Goal: Obtain resource: Obtain resource

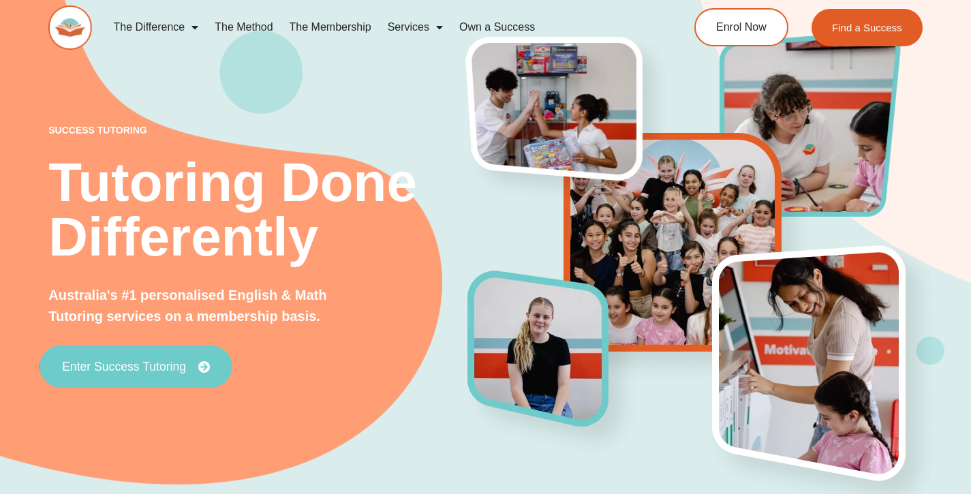
click at [180, 363] on span "Enter Success Tutoring" at bounding box center [124, 367] width 124 height 12
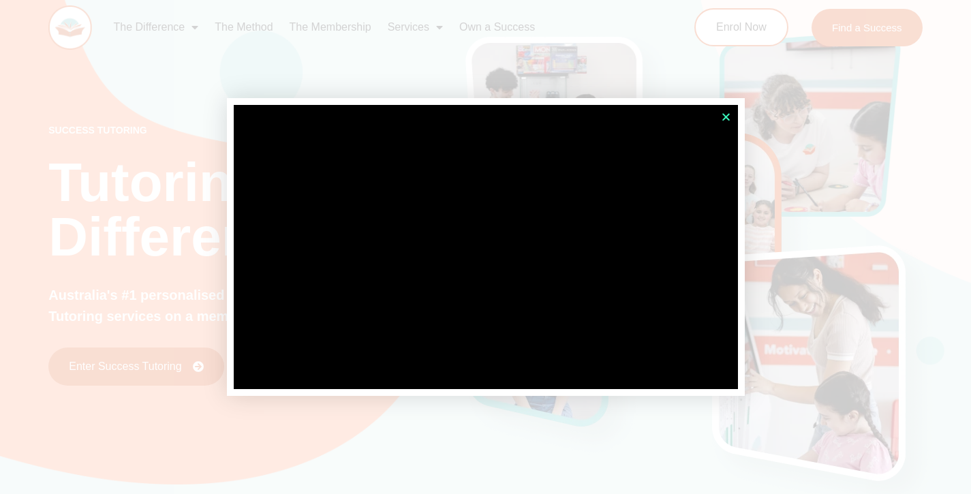
click at [723, 117] on icon "Close" at bounding box center [726, 117] width 10 height 10
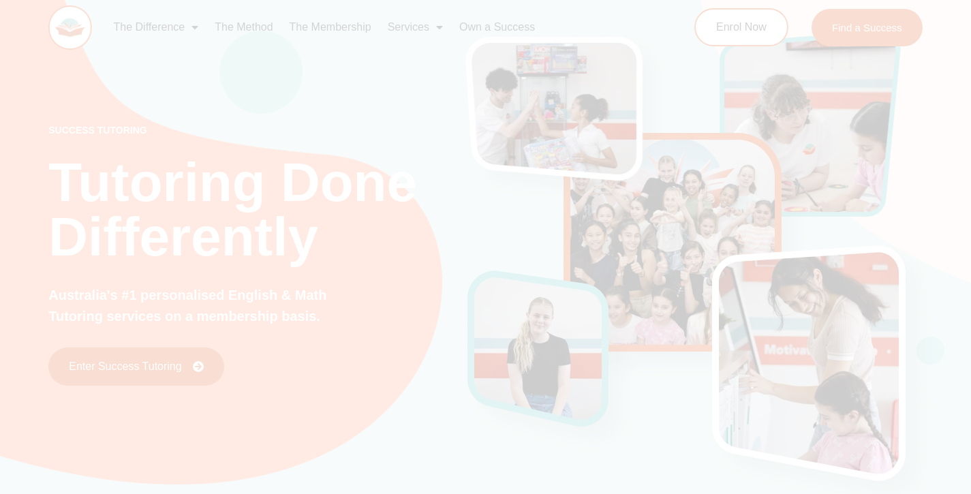
click at [723, 117] on icon "Close" at bounding box center [726, 117] width 10 height 10
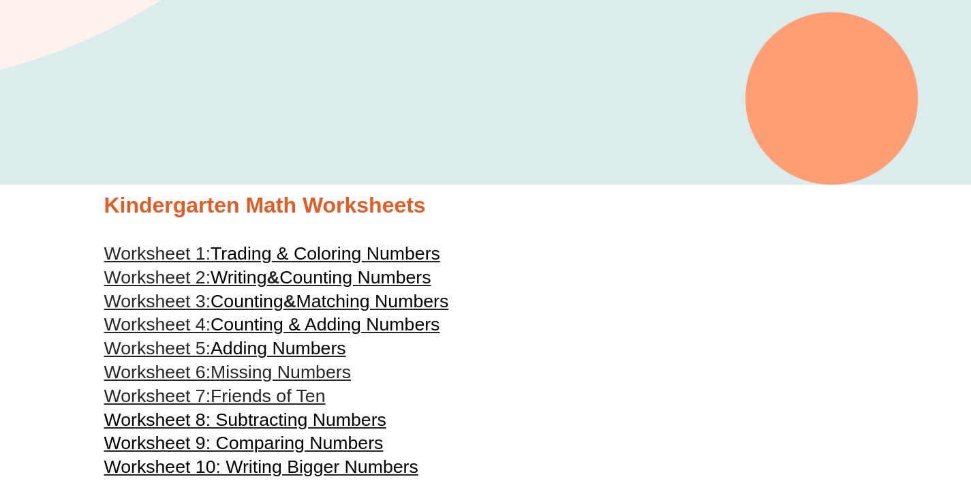
scroll to position [288, 0]
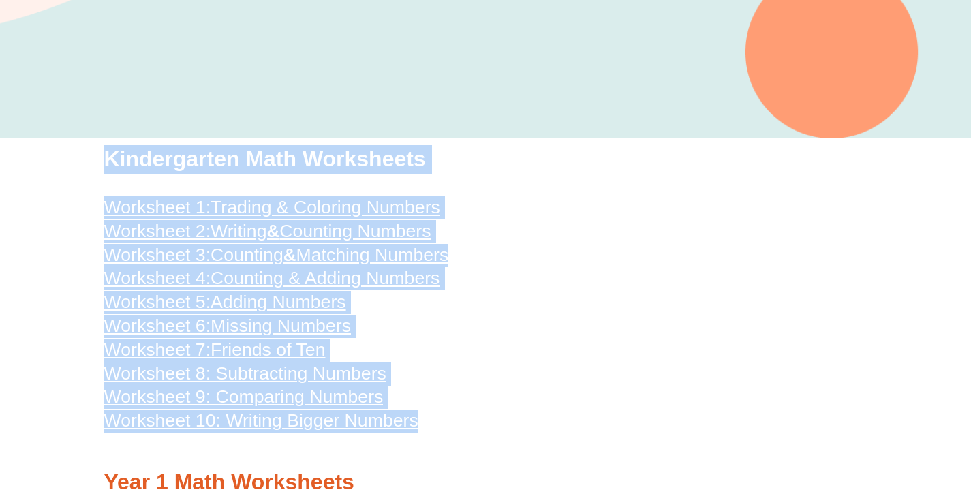
drag, startPoint x: 440, startPoint y: 414, endPoint x: 111, endPoint y: 148, distance: 423.1
click at [111, 148] on h2 "Kindergarten Math Worksheets" at bounding box center [485, 159] width 763 height 29
drag, startPoint x: 111, startPoint y: 148, endPoint x: 441, endPoint y: 433, distance: 436.3
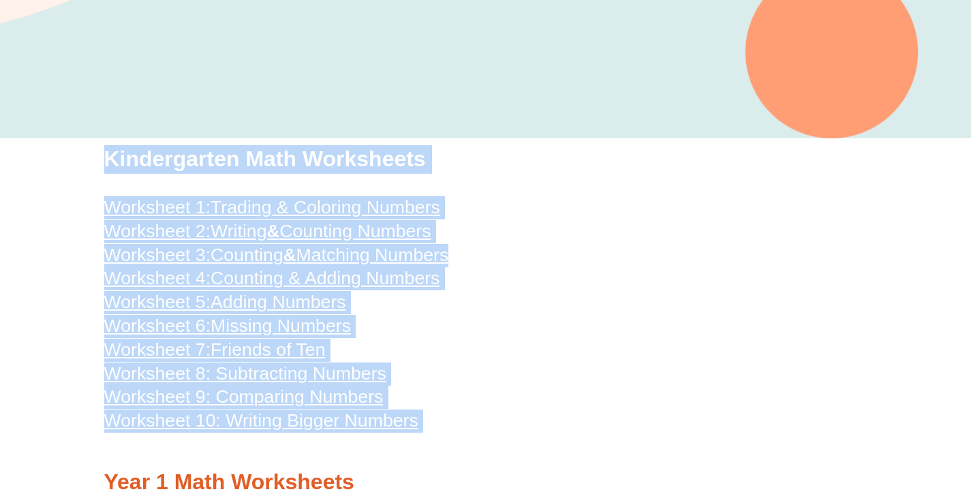
click at [441, 433] on div at bounding box center [485, 450] width 763 height 34
drag, startPoint x: 106, startPoint y: 154, endPoint x: 488, endPoint y: 440, distance: 477.6
click at [488, 440] on div at bounding box center [485, 450] width 763 height 34
drag, startPoint x: 488, startPoint y: 440, endPoint x: 109, endPoint y: 160, distance: 471.2
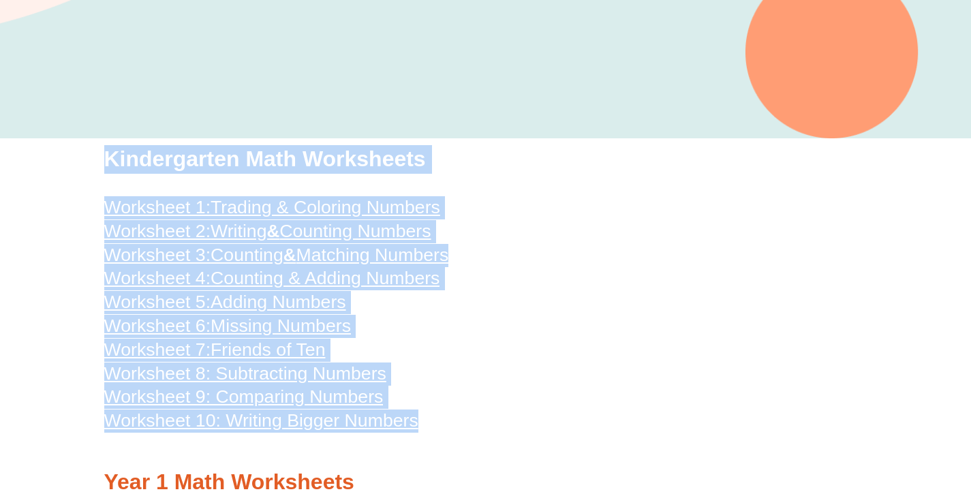
drag, startPoint x: 109, startPoint y: 159, endPoint x: 472, endPoint y: 446, distance: 462.4
click at [472, 446] on div at bounding box center [485, 450] width 763 height 34
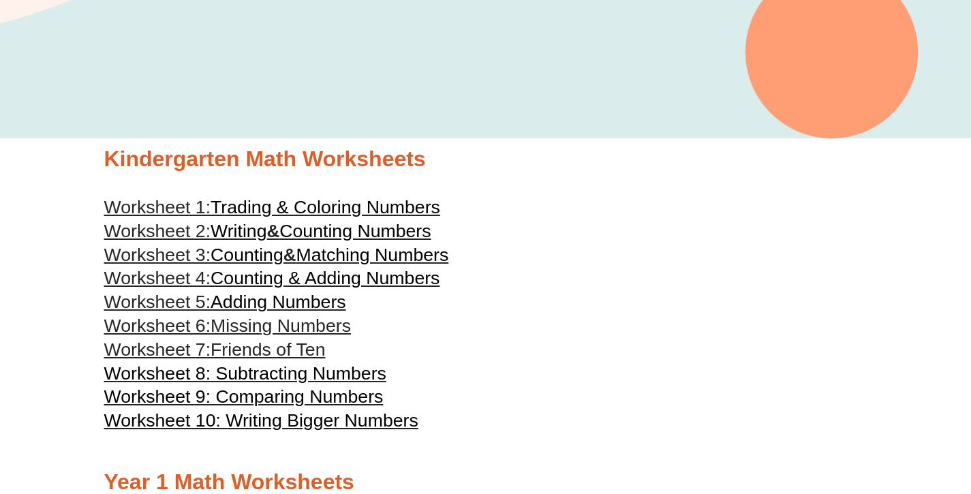
click at [558, 188] on div at bounding box center [485, 190] width 763 height 10
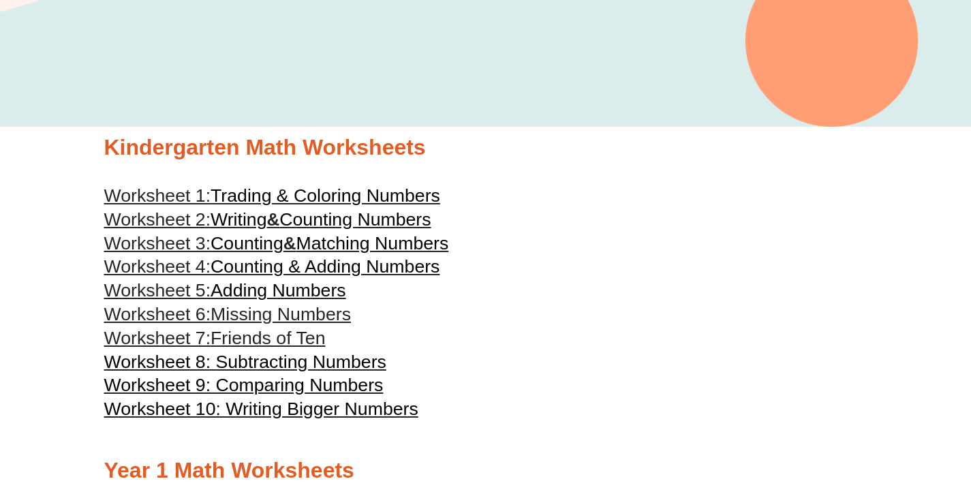
scroll to position [311, 0]
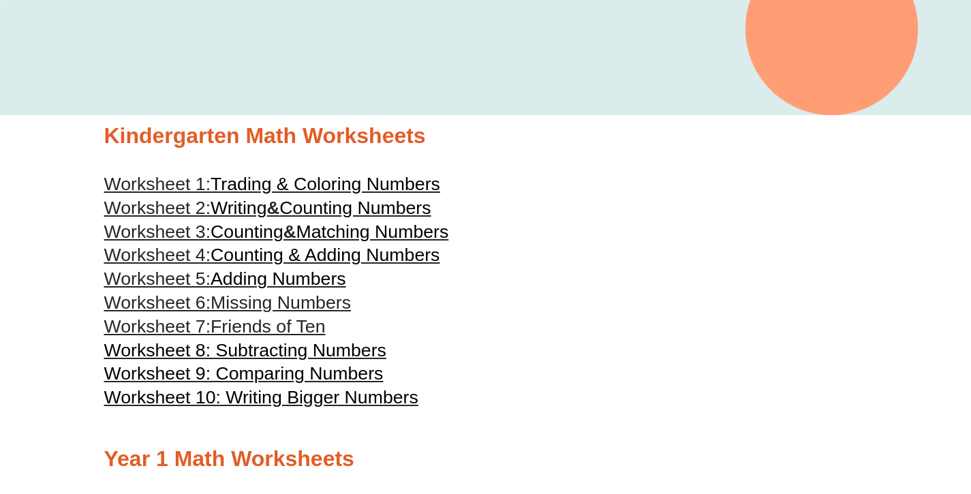
click at [365, 149] on h2 "Kindergarten Math Worksheets" at bounding box center [485, 136] width 763 height 29
drag, startPoint x: 310, startPoint y: 140, endPoint x: 480, endPoint y: 149, distance: 170.6
click at [481, 149] on h2 "Kindergarten Math Worksheets" at bounding box center [485, 136] width 763 height 29
click at [480, 149] on h2 "Kindergarten Math Worksheets" at bounding box center [485, 136] width 763 height 29
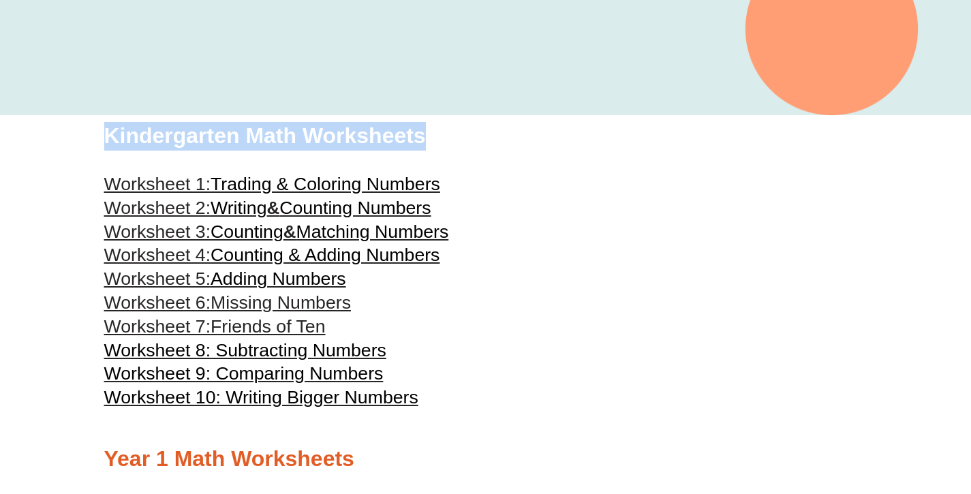
drag, startPoint x: 480, startPoint y: 149, endPoint x: 108, endPoint y: 140, distance: 372.9
click at [108, 139] on h2 "Kindergarten Math Worksheets" at bounding box center [485, 136] width 763 height 29
click at [108, 140] on h2 "Kindergarten Math Worksheets" at bounding box center [485, 136] width 763 height 29
drag, startPoint x: 108, startPoint y: 140, endPoint x: 390, endPoint y: 130, distance: 282.3
click at [390, 130] on h2 "Kindergarten Math Worksheets" at bounding box center [485, 136] width 763 height 29
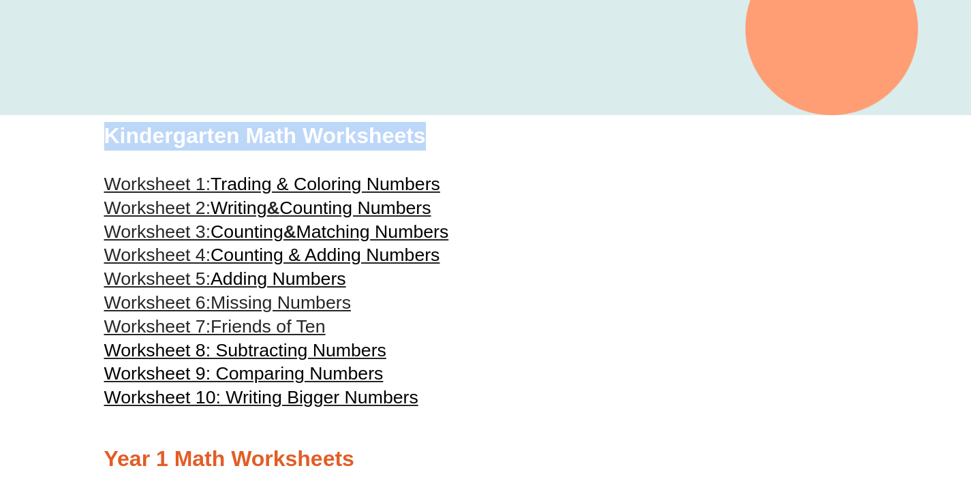
click at [390, 130] on h2 "Kindergarten Math Worksheets" at bounding box center [485, 136] width 763 height 29
drag, startPoint x: 434, startPoint y: 134, endPoint x: 97, endPoint y: 127, distance: 337.4
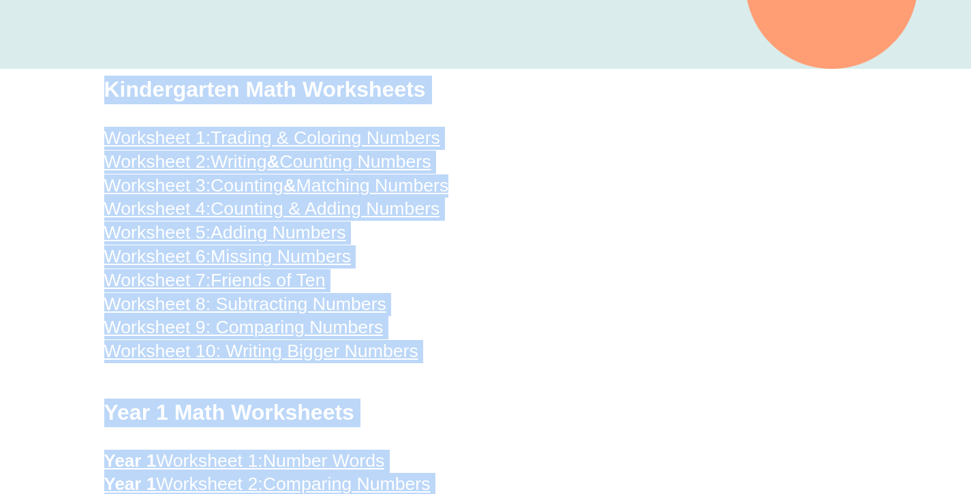
scroll to position [405, 0]
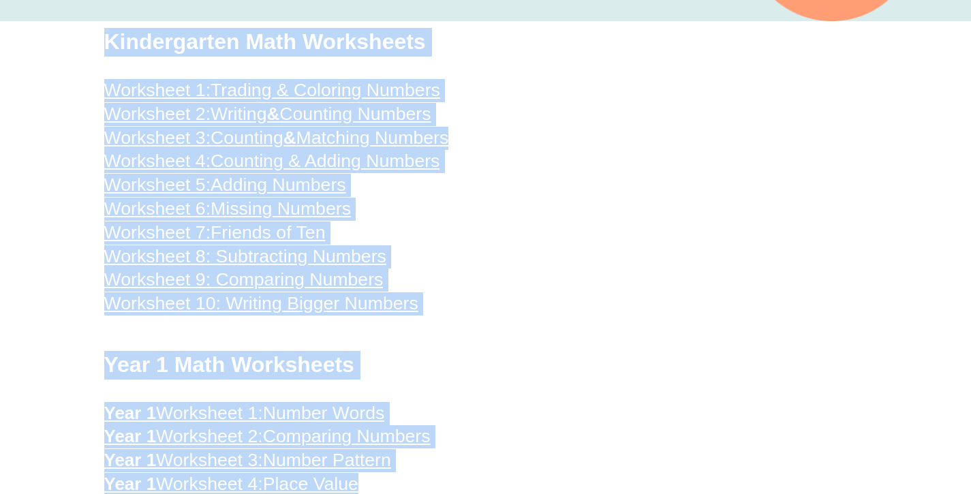
drag, startPoint x: 97, startPoint y: 127, endPoint x: 426, endPoint y: 515, distance: 508.1
click at [673, 192] on h3 "Worksheet 5: Adding Numbers" at bounding box center [485, 185] width 763 height 23
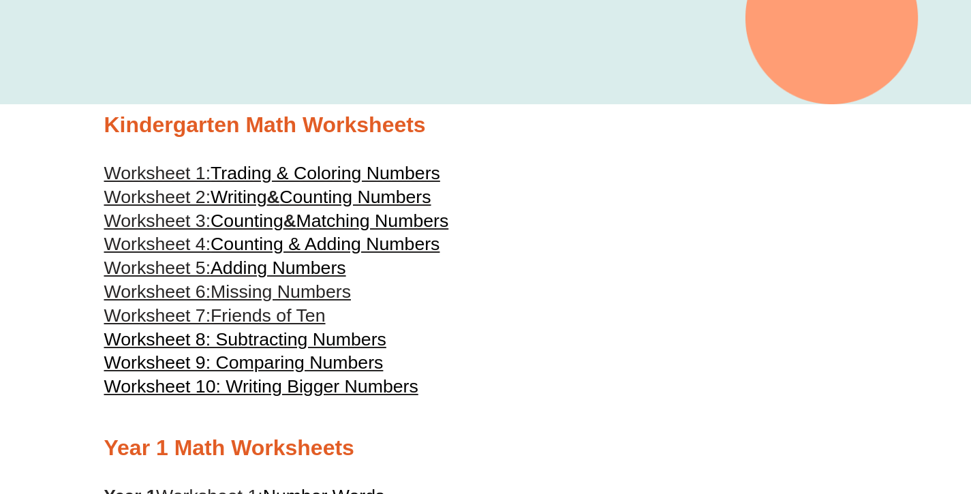
scroll to position [356, 0]
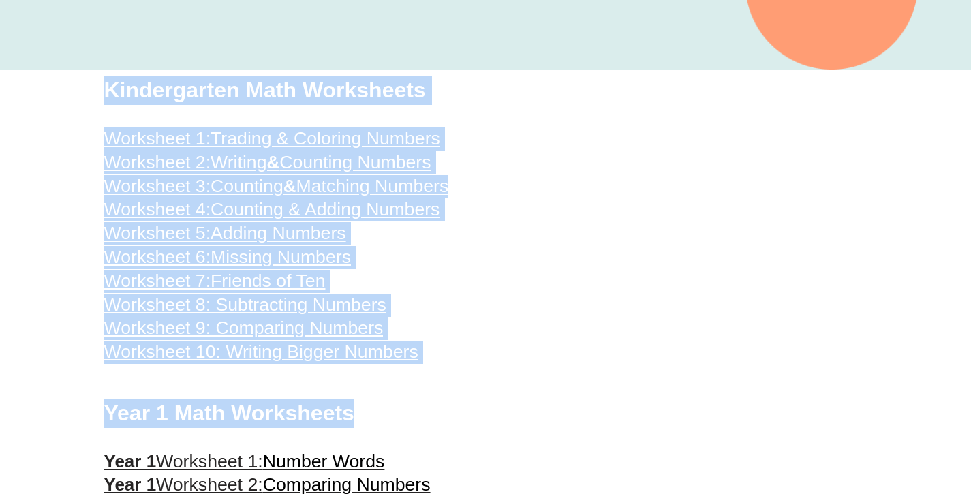
drag, startPoint x: 107, startPoint y: 91, endPoint x: 401, endPoint y: 416, distance: 438.1
click at [401, 416] on h2 "Year 1 Math Worksheets" at bounding box center [485, 413] width 763 height 29
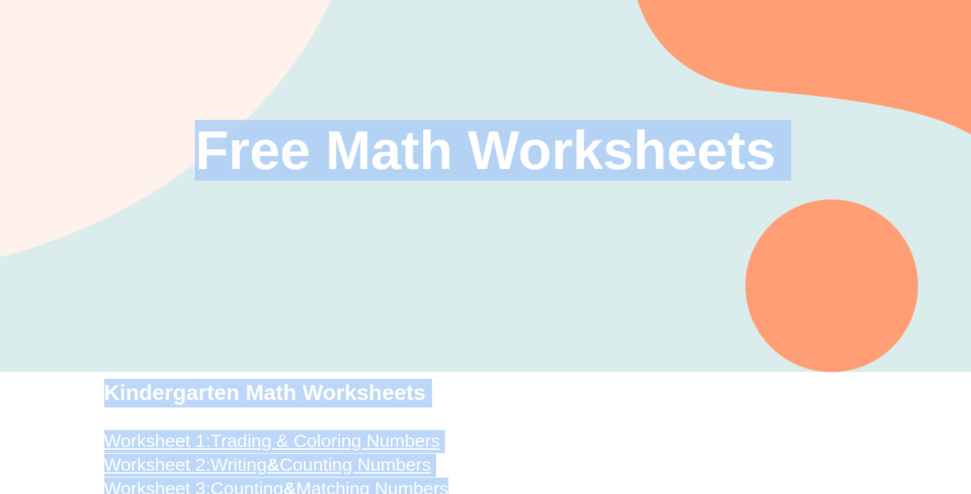
scroll to position [0, 0]
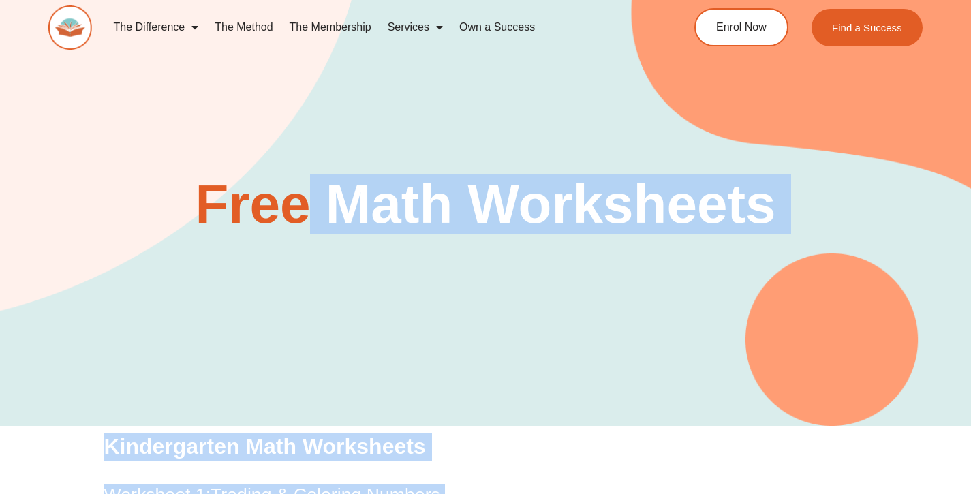
drag, startPoint x: 401, startPoint y: 416, endPoint x: 316, endPoint y: 191, distance: 240.7
click at [316, 191] on h2 "Free Math Worksheets" at bounding box center [485, 204] width 777 height 55
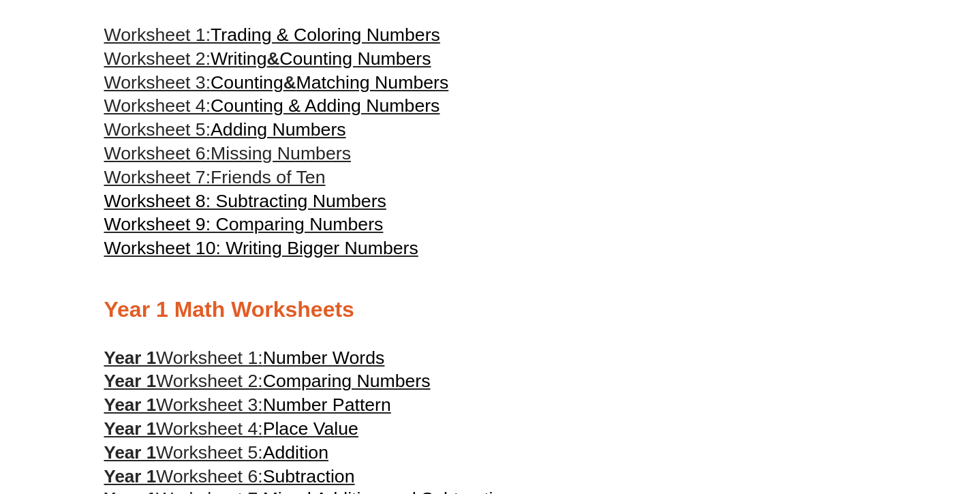
scroll to position [448, 0]
